Goal: Book appointment/travel/reservation

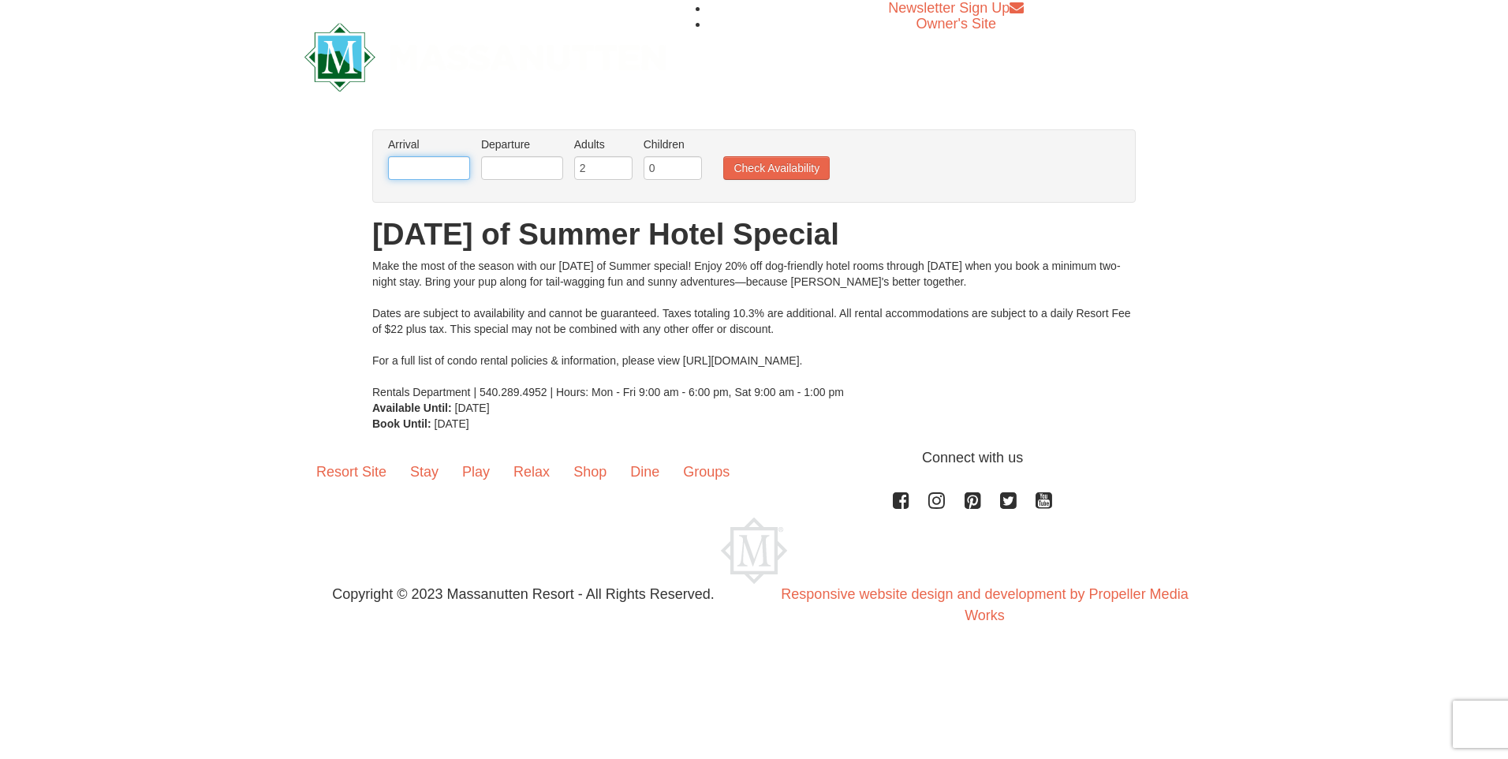
click at [424, 180] on body "Browser Not Supported We notice you are using a browser which will not provide …" at bounding box center [754, 328] width 1508 height 656
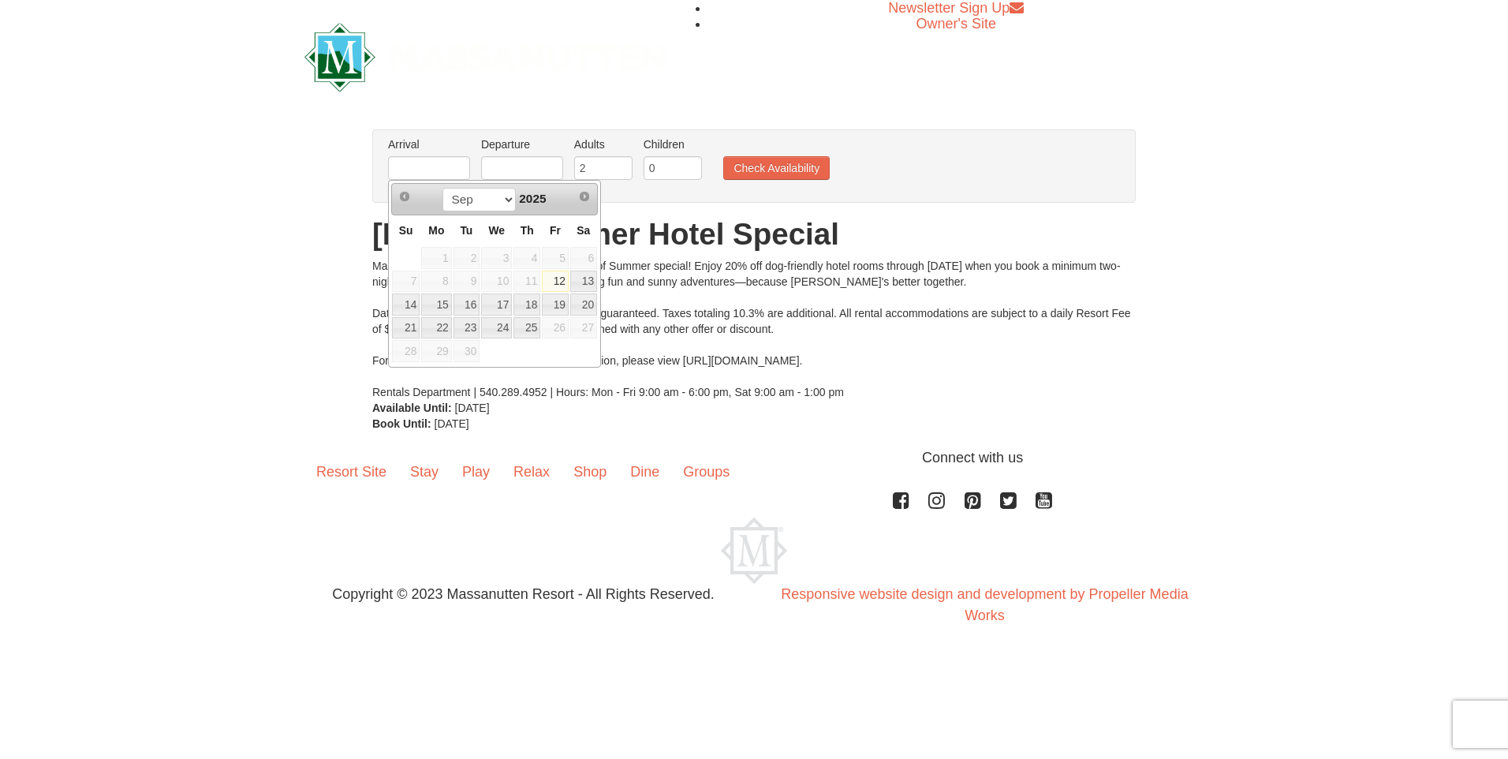
click at [556, 281] on link "12" at bounding box center [555, 282] width 27 height 22
type input "[DATE]"
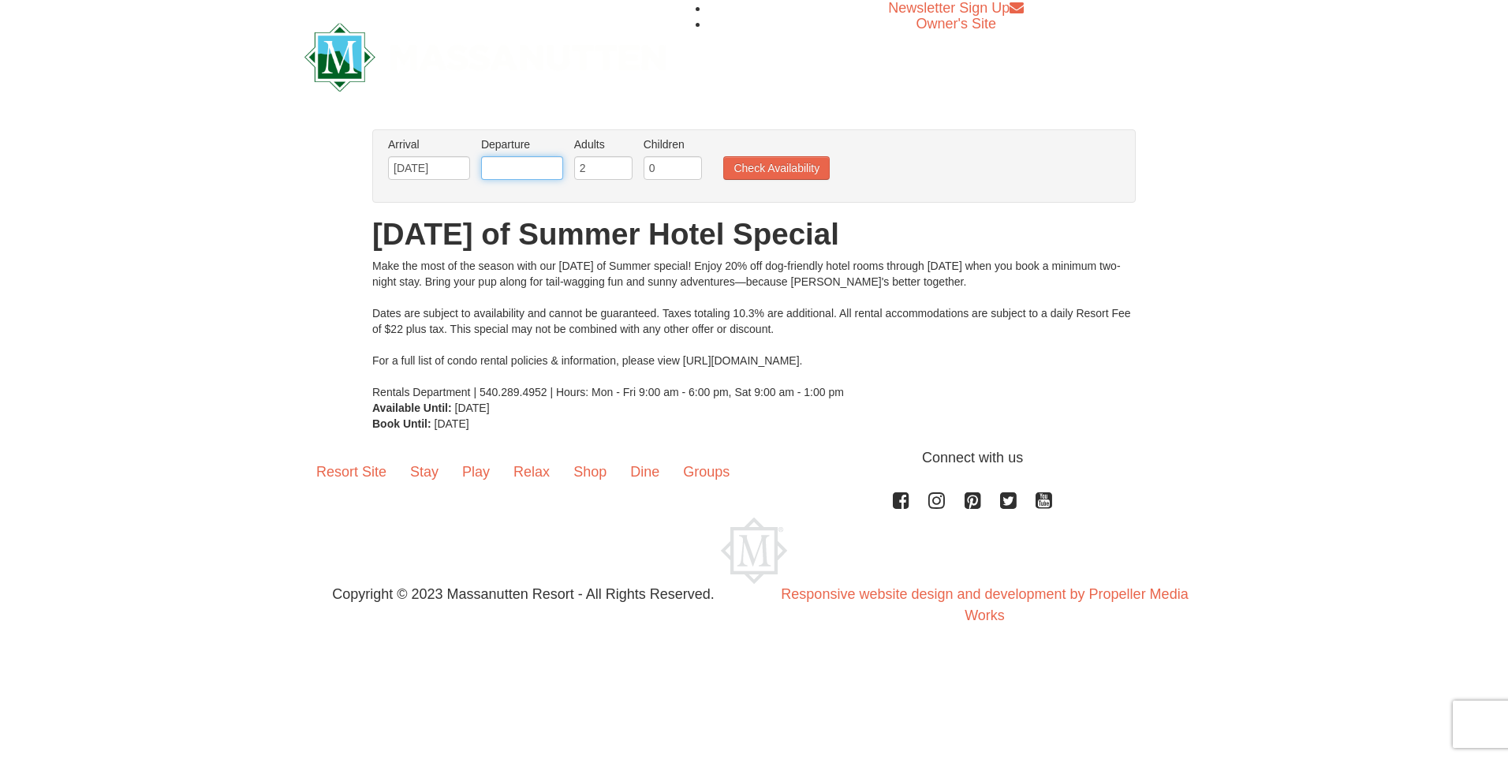
click at [523, 169] on input "text" at bounding box center [522, 168] width 82 height 24
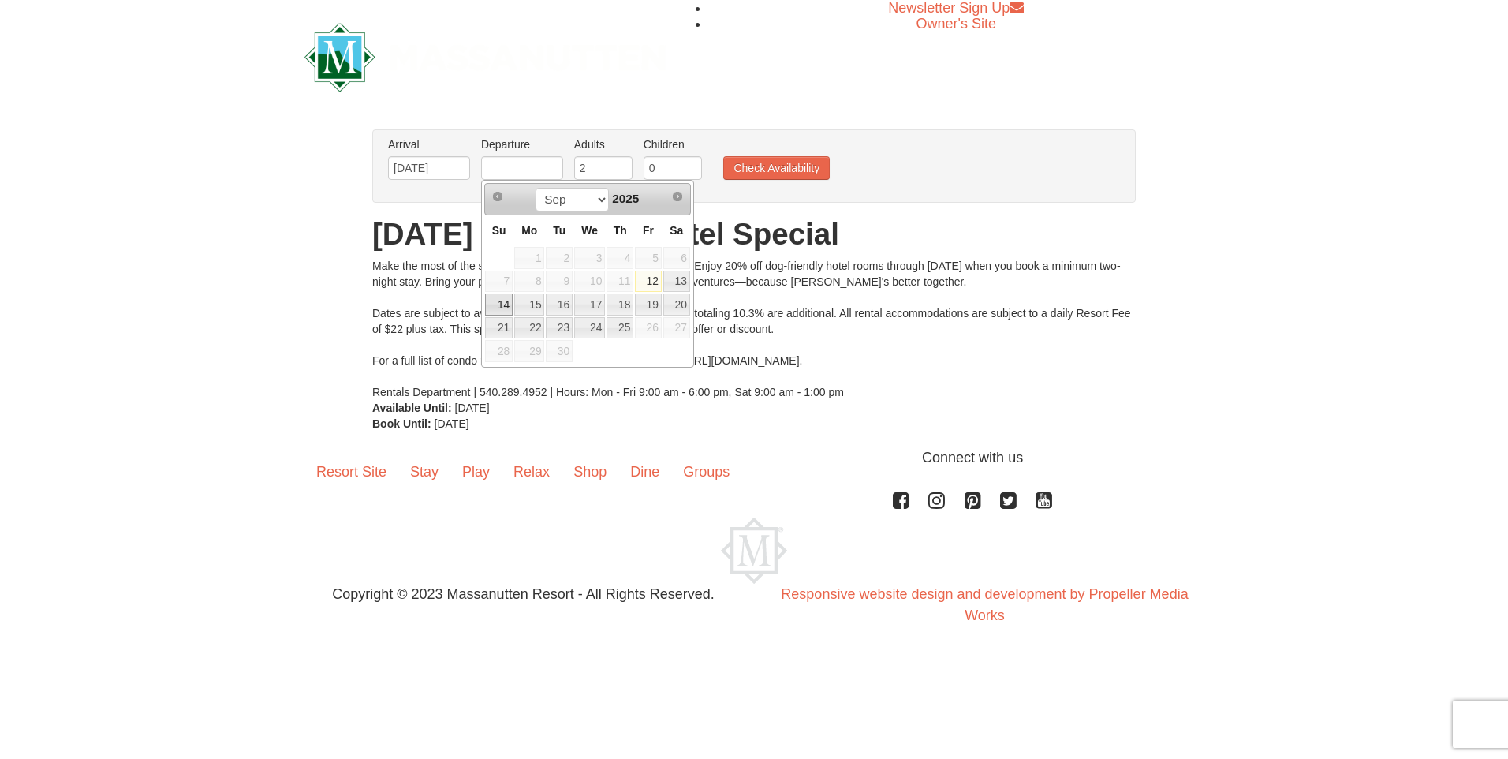
click at [499, 308] on link "14" at bounding box center [499, 304] width 28 height 22
type input "[DATE]"
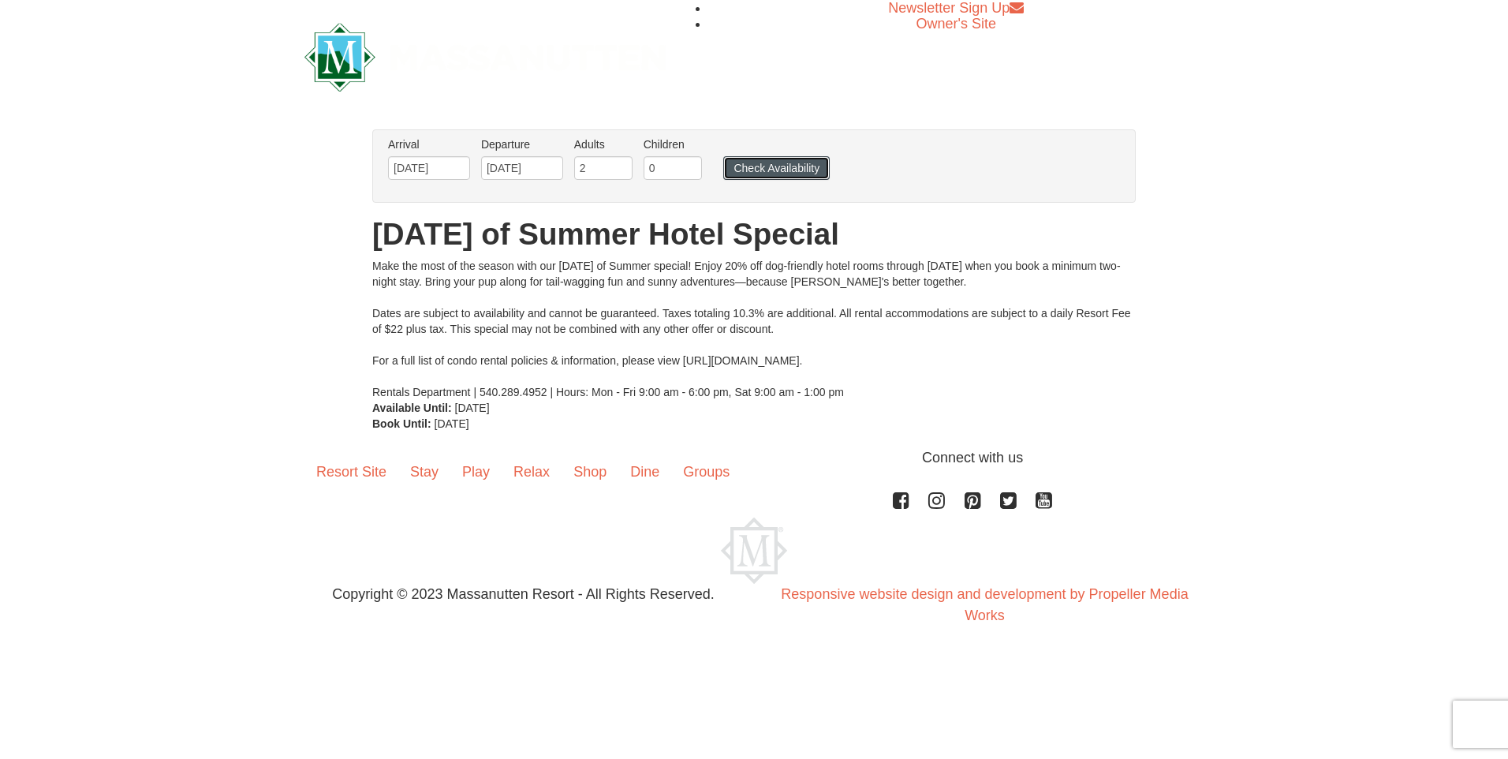
click at [783, 165] on button "Check Availability" at bounding box center [776, 168] width 107 height 24
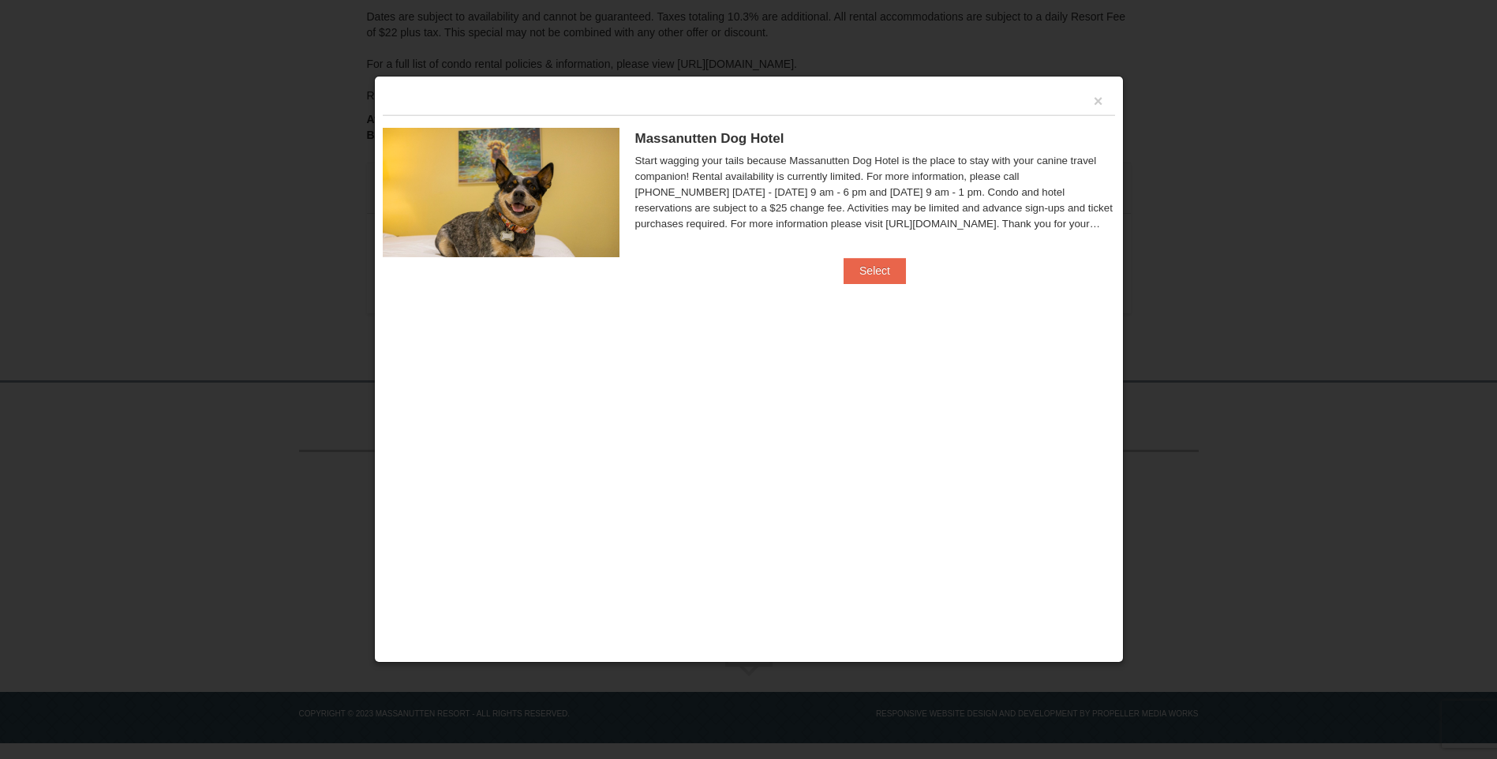
scroll to position [258, 0]
click at [854, 268] on button "Select" at bounding box center [874, 270] width 62 height 25
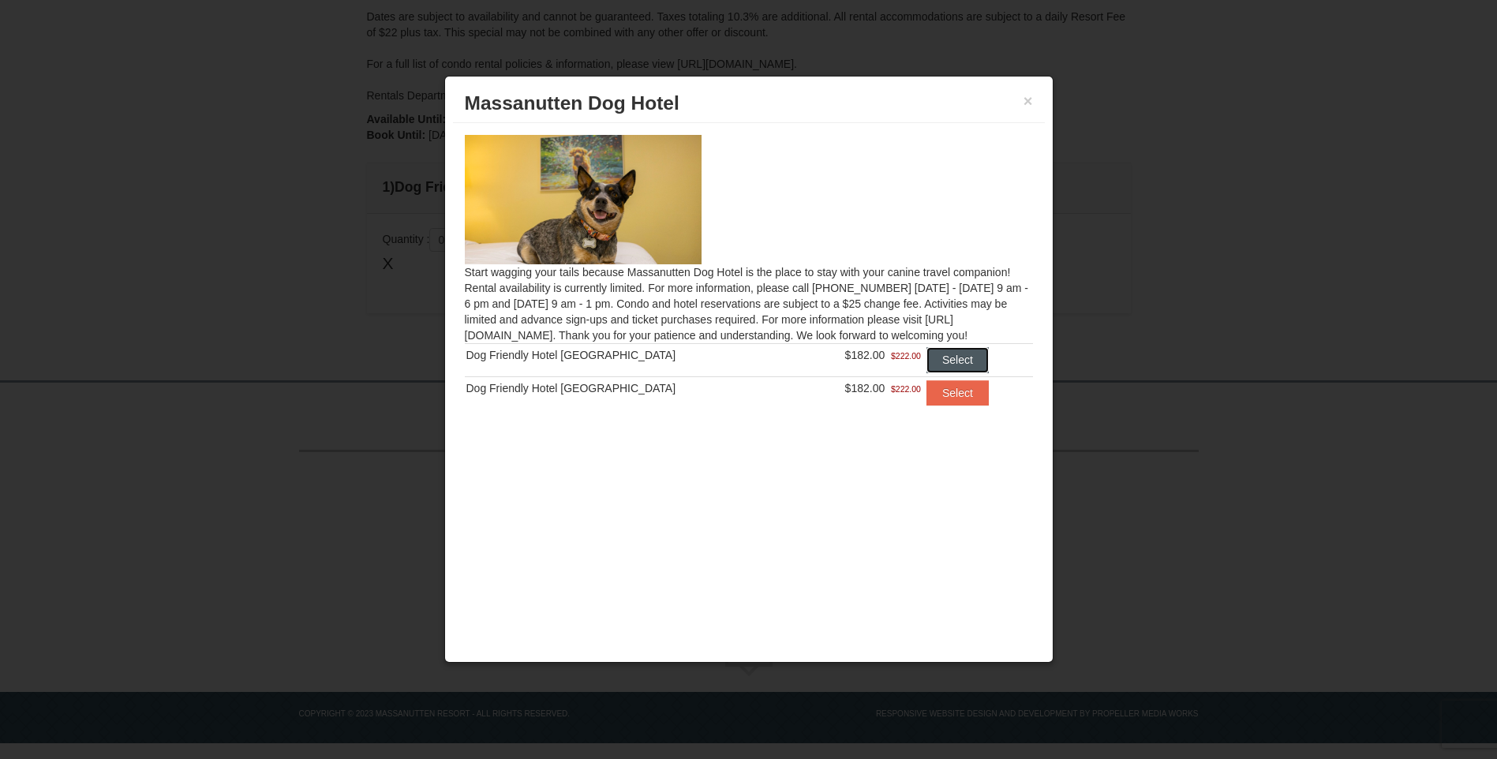
click at [937, 363] on button "Select" at bounding box center [957, 359] width 62 height 25
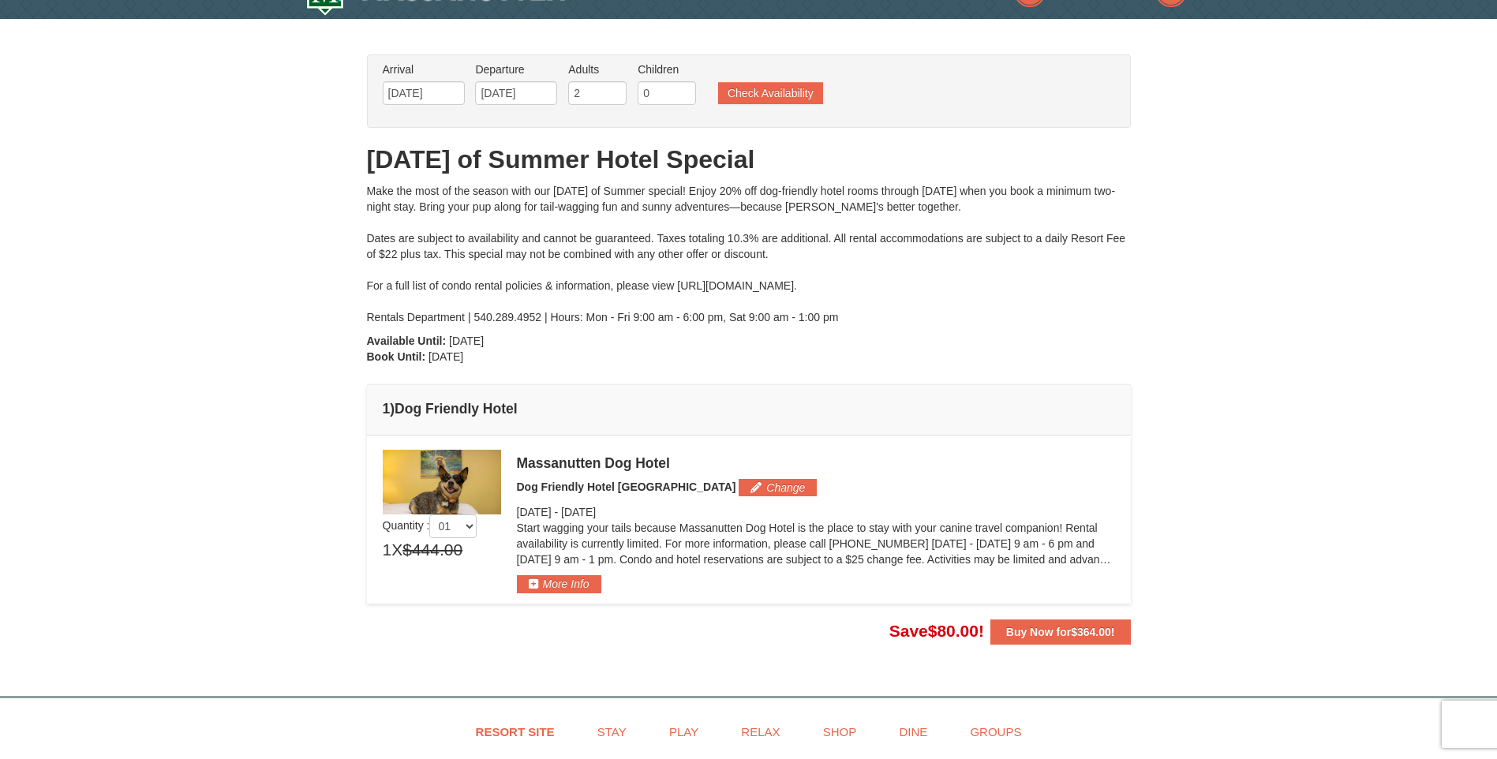
scroll to position [0, 0]
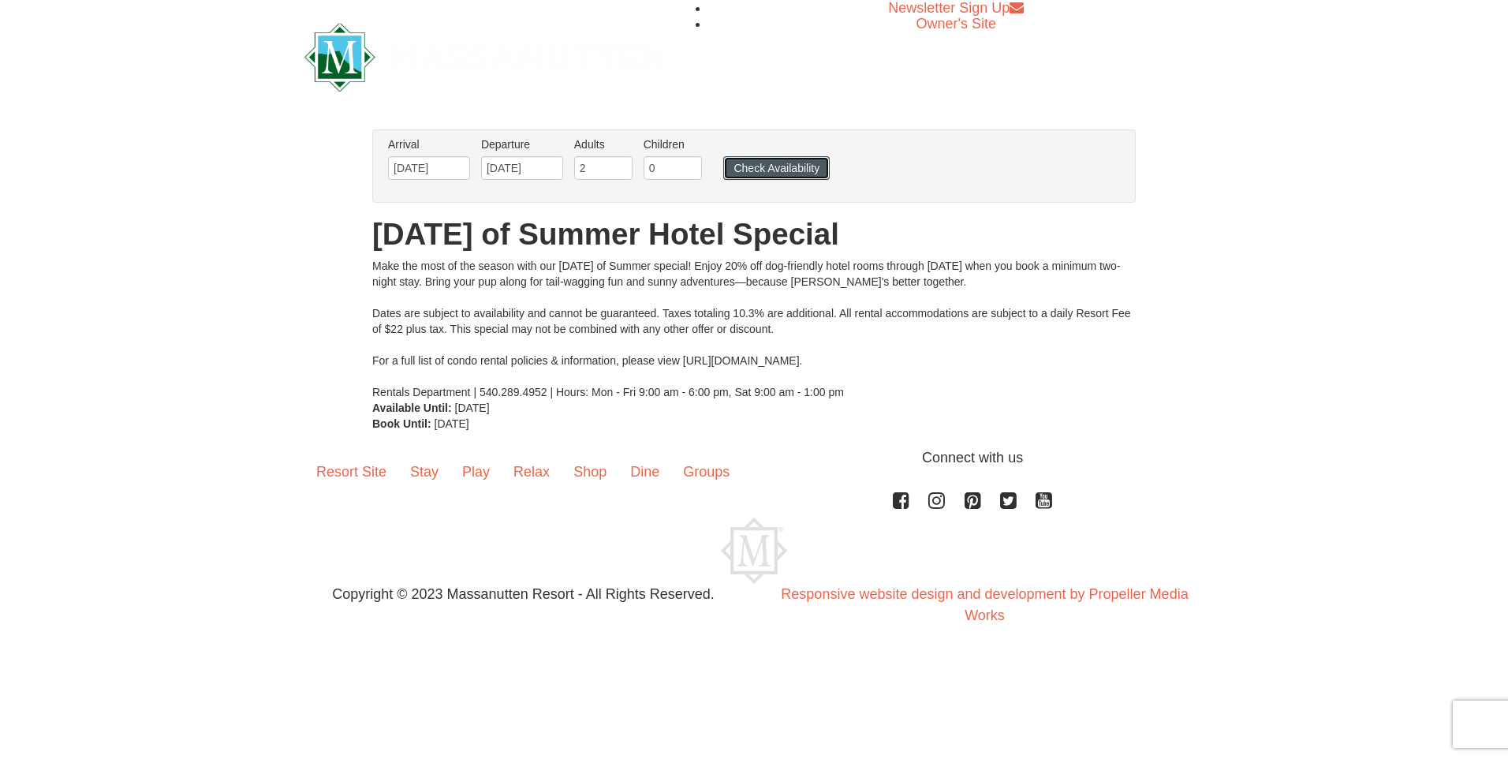
click at [764, 160] on button "Check Availability" at bounding box center [776, 168] width 107 height 24
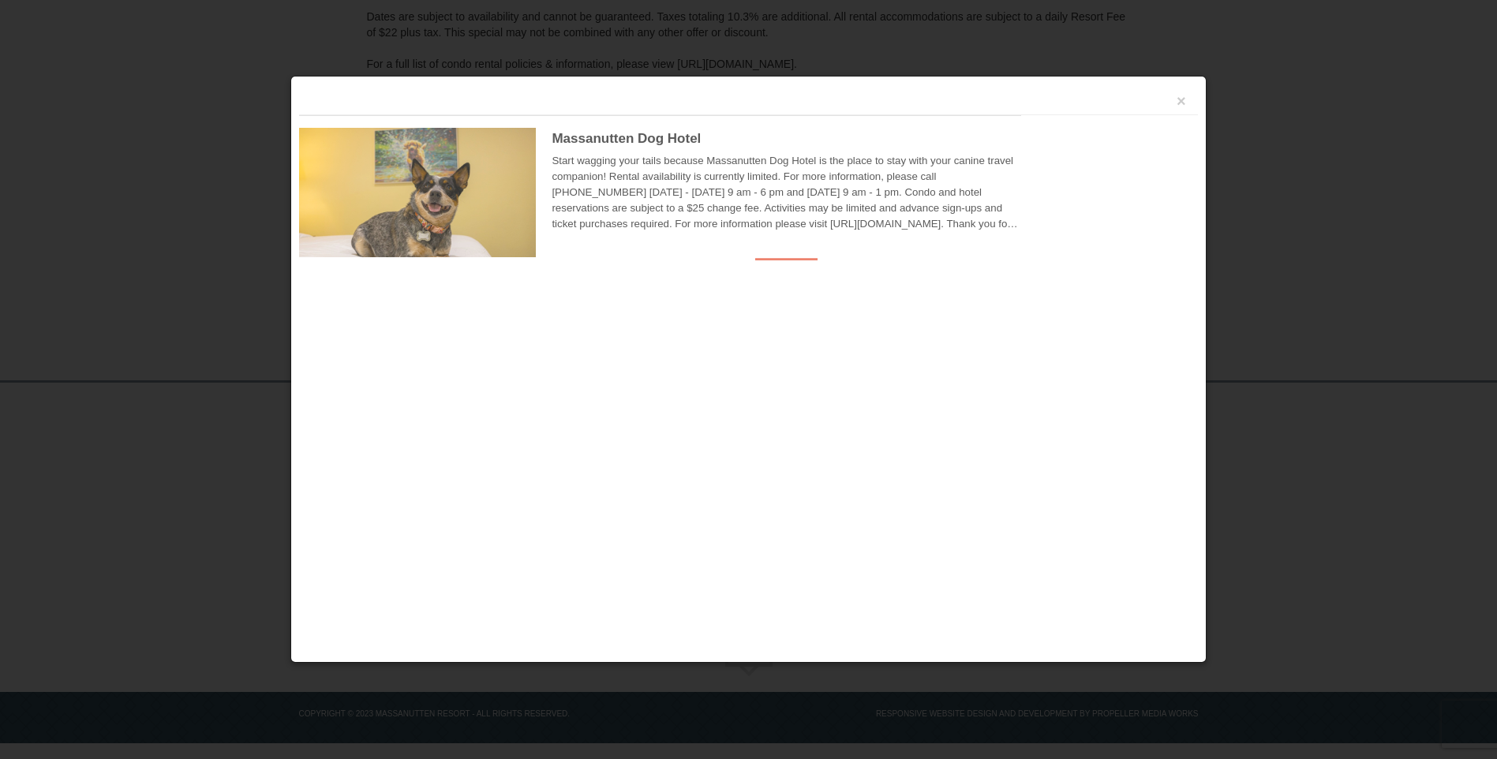
scroll to position [258, 0]
